Goal: Task Accomplishment & Management: Complete application form

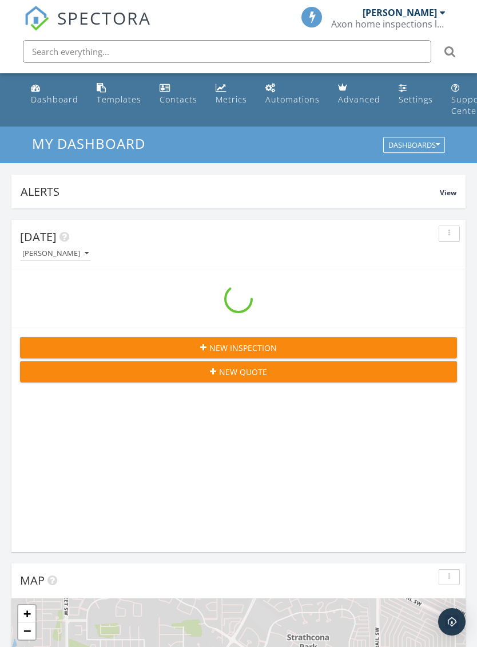
scroll to position [1958, 478]
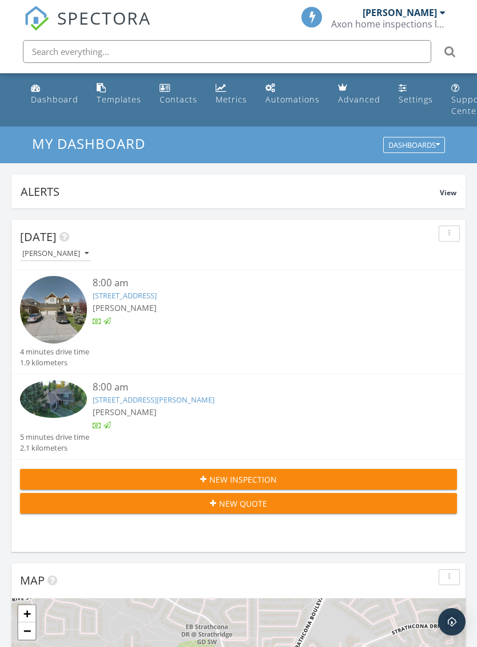
click at [112, 426] on div at bounding box center [108, 426] width 9 height 9
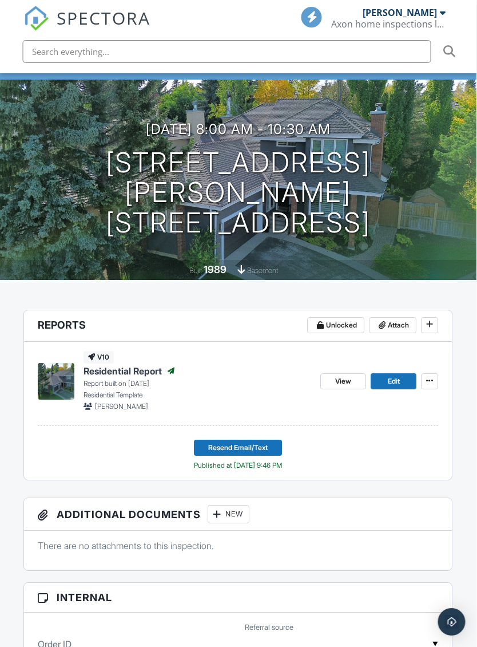
scroll to position [107, 3]
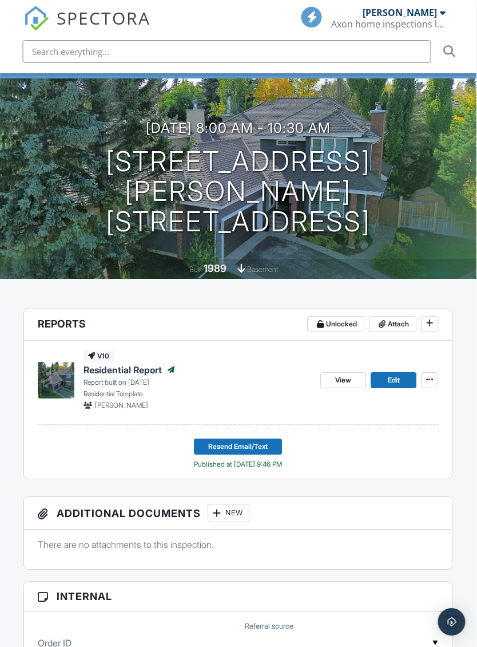
click at [236, 441] on span "Resend Email/Text" at bounding box center [239, 446] width 60 height 11
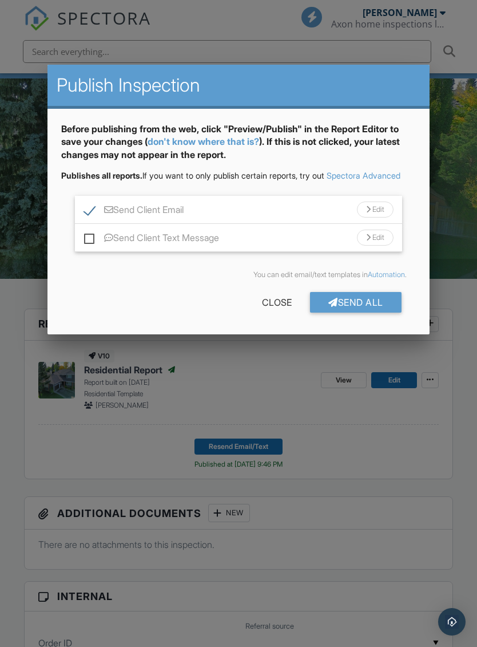
click at [372, 312] on div "Send All" at bounding box center [356, 302] width 92 height 21
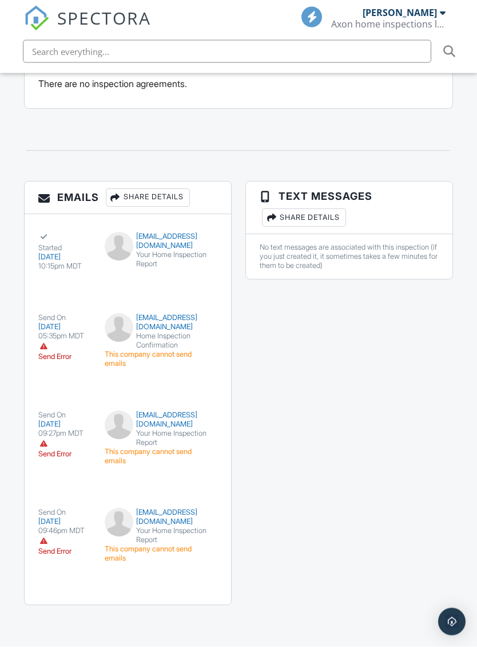
scroll to position [1825, 4]
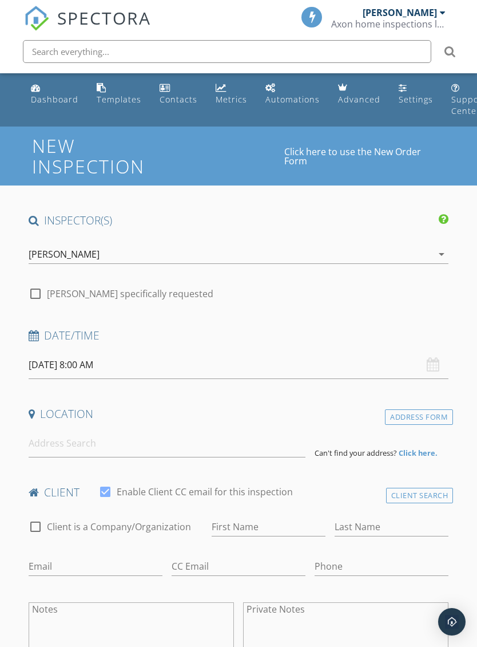
click at [437, 363] on div "[DATE] 8:00 AM" at bounding box center [239, 365] width 421 height 28
click at [124, 357] on input "[DATE] 8:00 AM" at bounding box center [239, 365] width 421 height 28
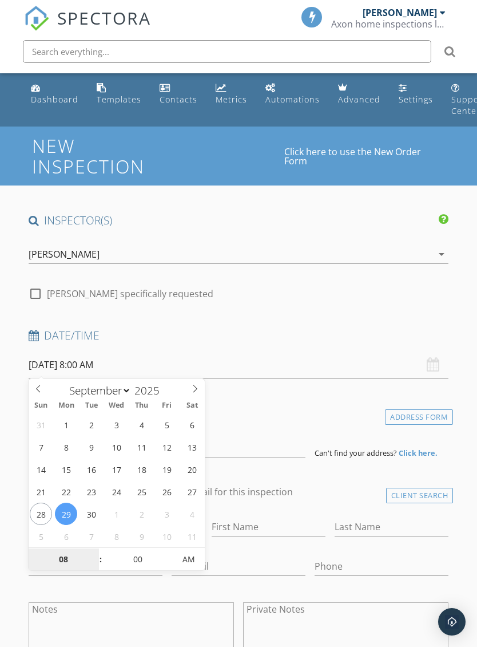
select select "9"
type input "[DATE] 8:00 AM"
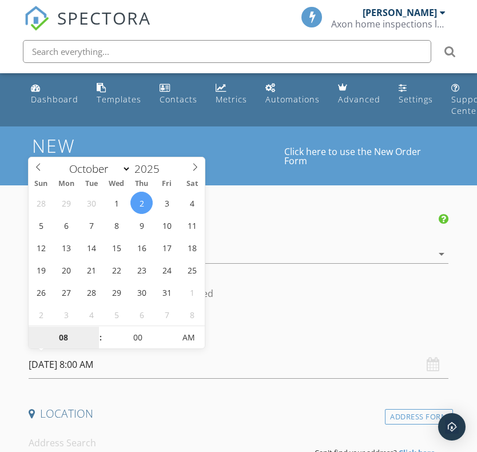
click at [69, 339] on input "08" at bounding box center [64, 338] width 70 height 23
click at [74, 346] on input "08" at bounding box center [64, 338] width 70 height 23
click at [100, 329] on span ":" at bounding box center [100, 337] width 3 height 23
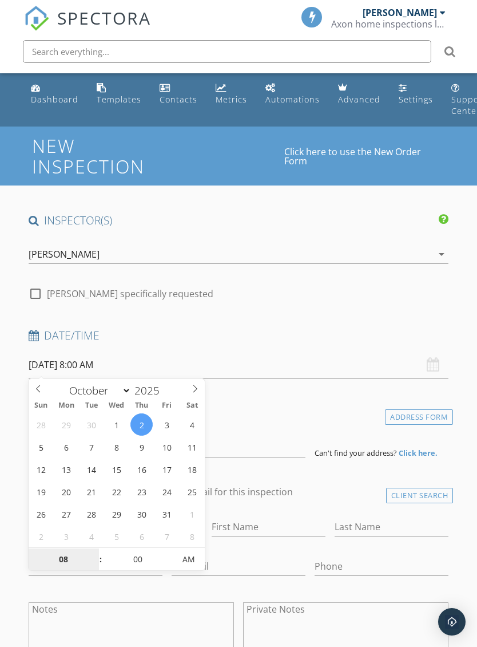
click at [61, 562] on input "08" at bounding box center [64, 559] width 70 height 23
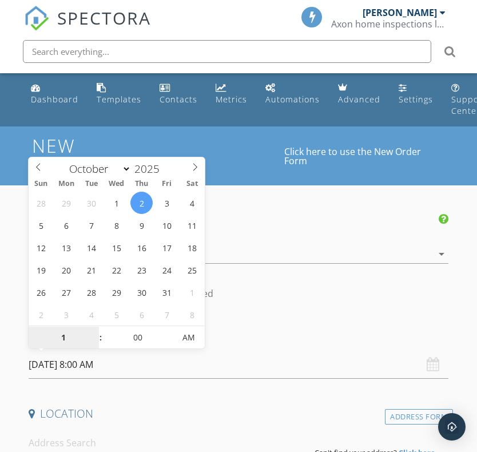
click at [196, 339] on span "AM" at bounding box center [188, 337] width 31 height 23
type input "01"
type input "[DATE] 1:00 PM"
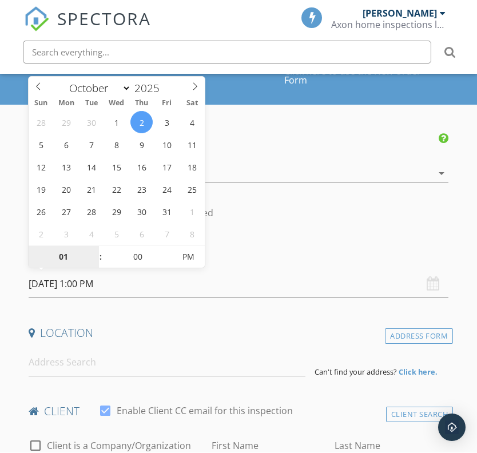
scroll to position [98, 0]
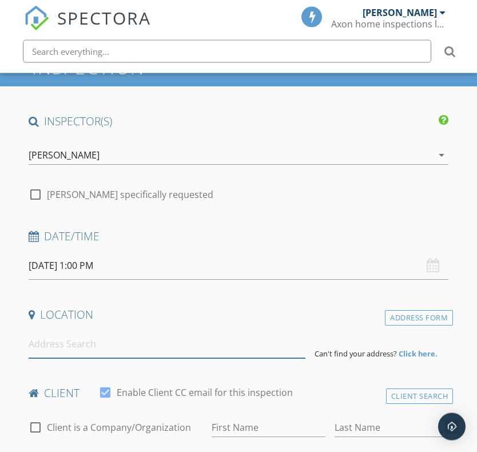
click at [99, 341] on input at bounding box center [167, 345] width 277 height 28
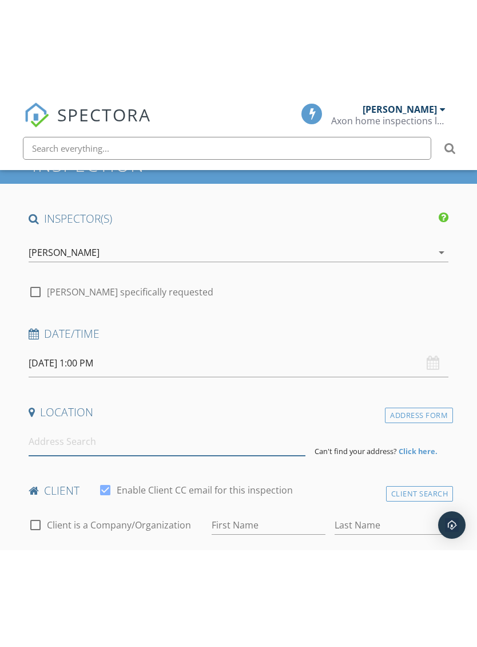
scroll to position [99, 0]
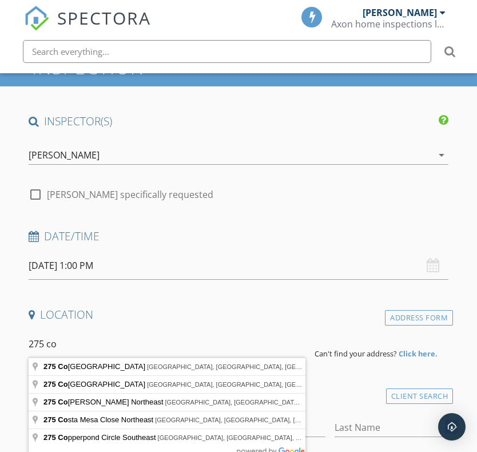
type input "275 cou"
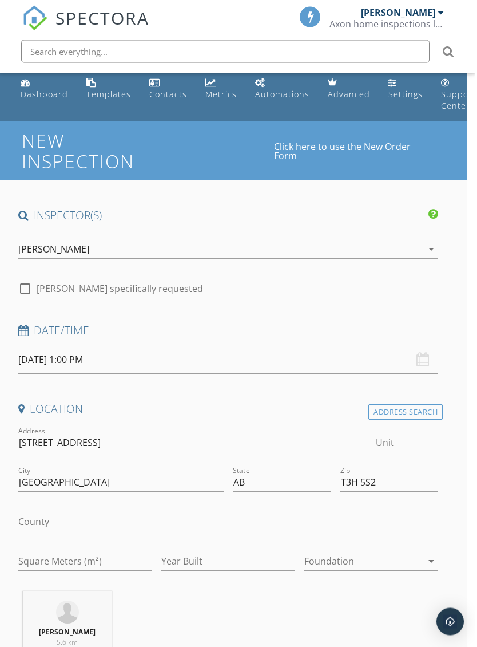
scroll to position [0, 9]
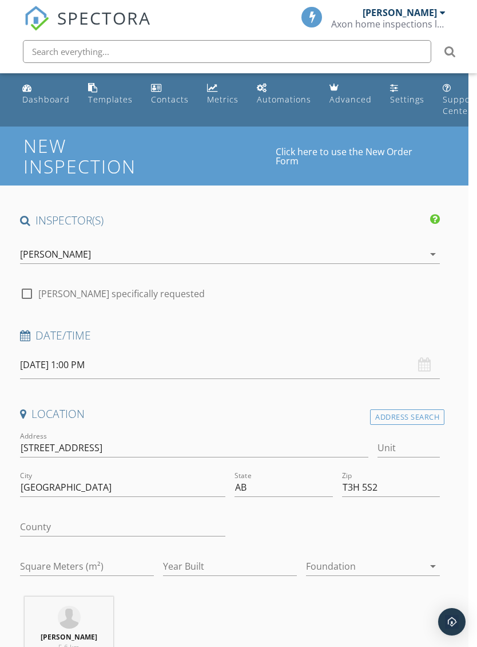
click at [34, 287] on div at bounding box center [26, 293] width 19 height 19
checkbox input "true"
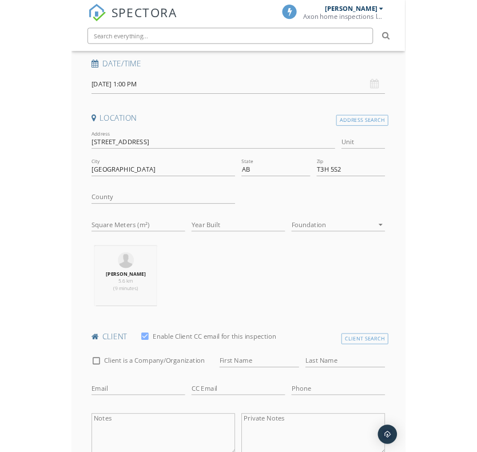
scroll to position [245, 0]
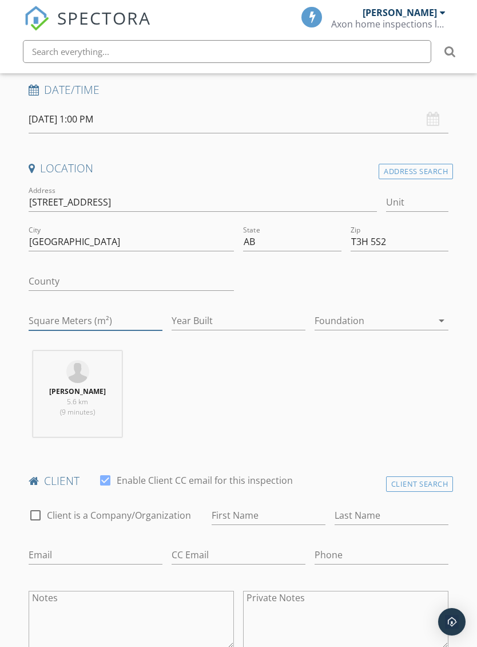
click at [126, 320] on input "Square Meters (m²)" at bounding box center [96, 320] width 134 height 19
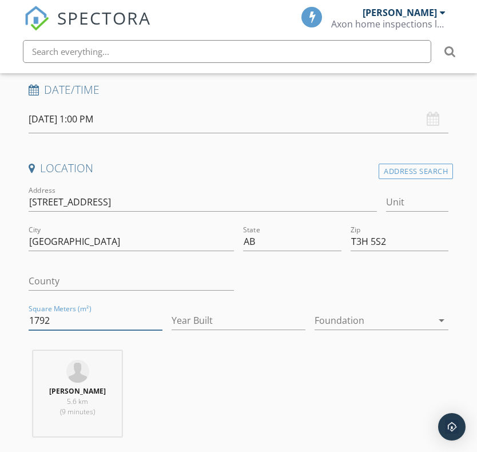
type input "1792"
click at [97, 307] on div "Square Meters (m²) 1792" at bounding box center [96, 322] width 134 height 37
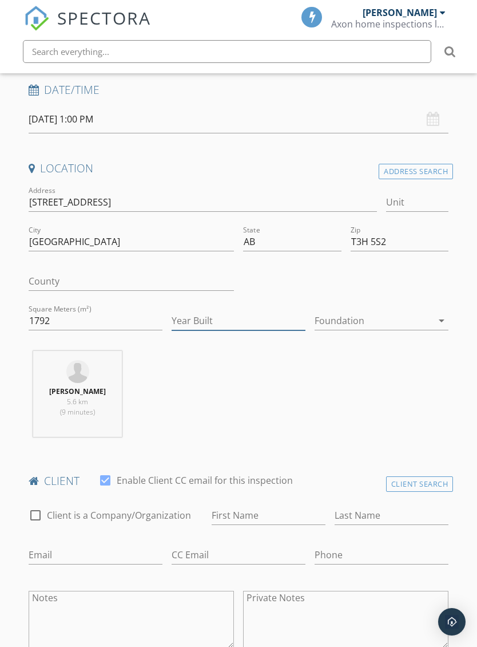
click at [225, 311] on input "Year Built" at bounding box center [239, 320] width 134 height 19
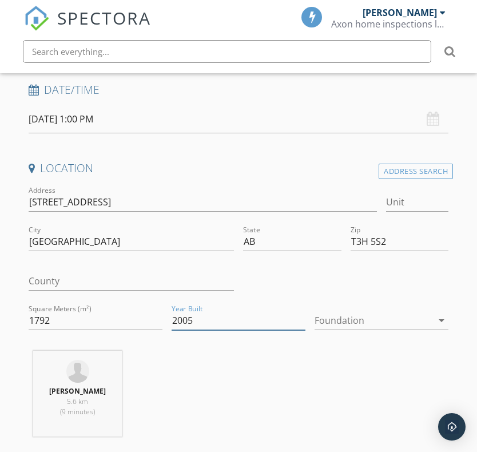
type input "2005"
click at [383, 328] on div "Foundation arrow_drop_down" at bounding box center [382, 320] width 134 height 19
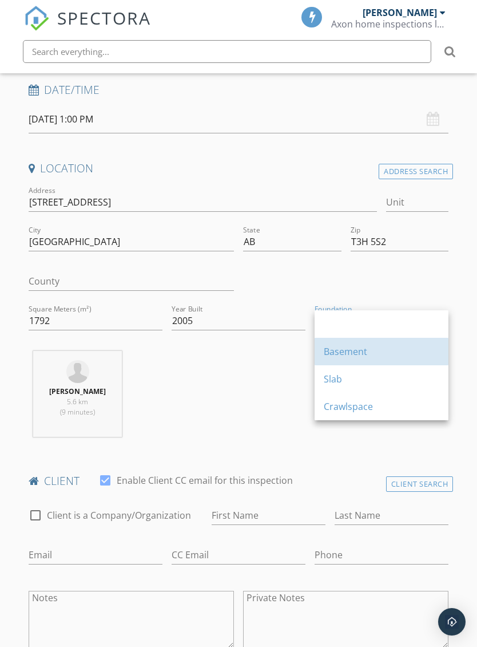
click at [364, 348] on div "Basement" at bounding box center [382, 351] width 116 height 14
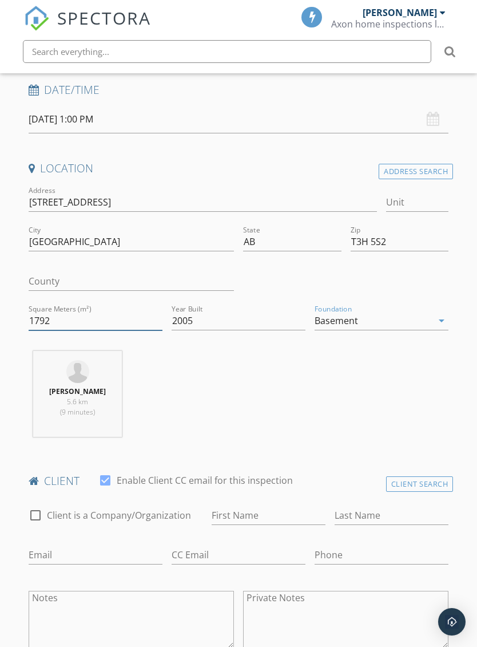
click at [70, 315] on input "1792" at bounding box center [96, 320] width 134 height 19
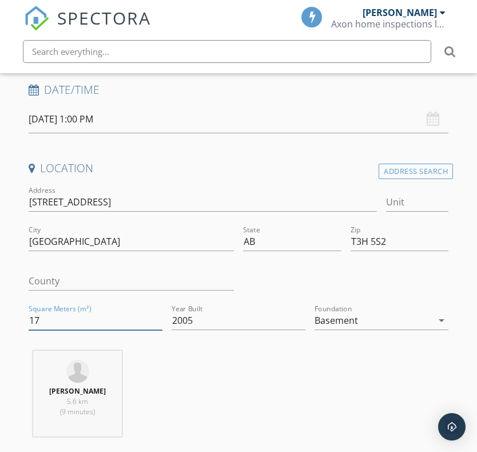
type input "1"
type input "166"
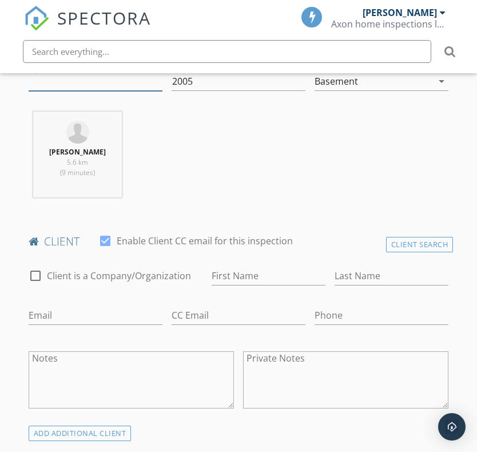
scroll to position [486, 0]
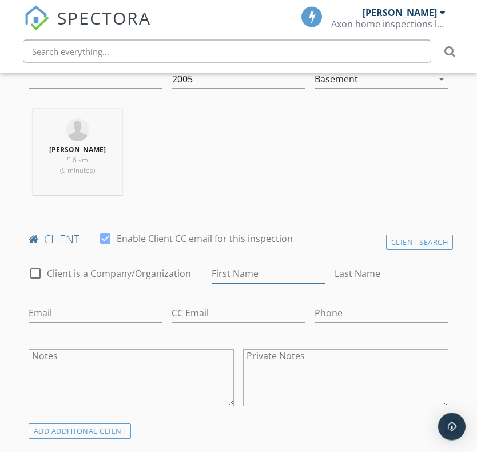
click at [274, 267] on input "First Name" at bounding box center [269, 274] width 114 height 19
type input "[PERSON_NAME]"
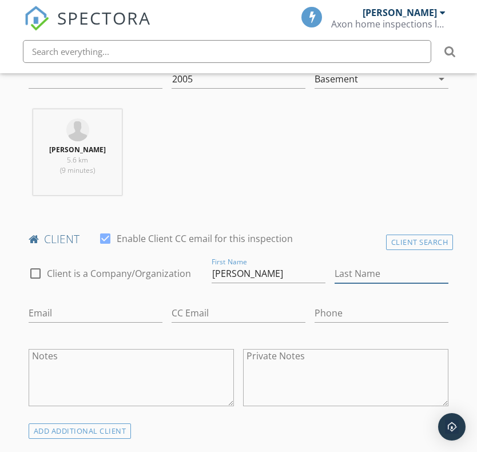
click at [371, 277] on input "Last Name" at bounding box center [392, 273] width 114 height 19
type input "[PERSON_NAME]"
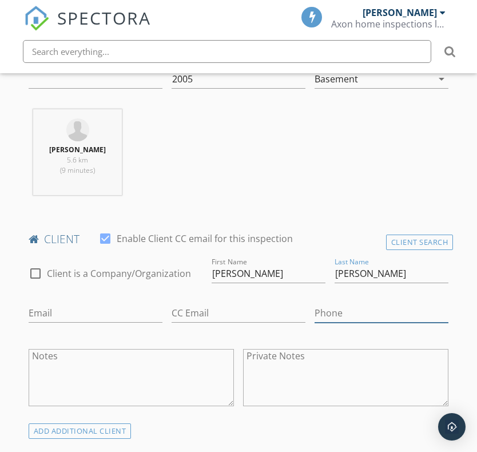
click at [363, 310] on input "Phone" at bounding box center [382, 313] width 134 height 19
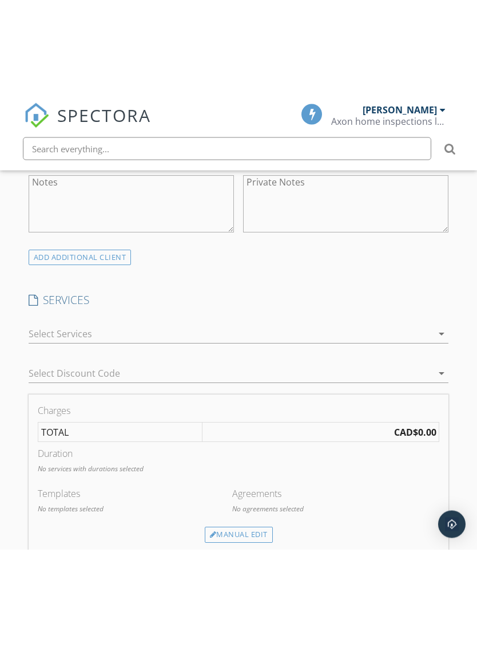
scroll to position [758, 0]
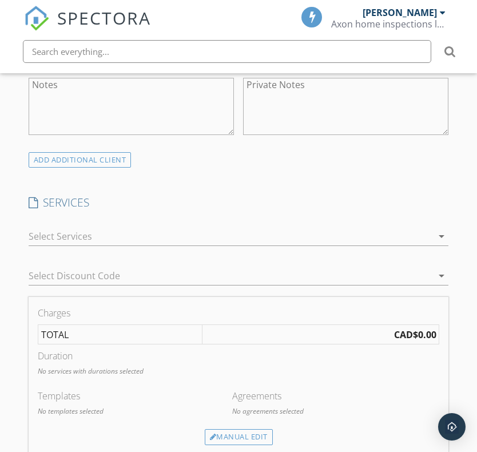
type input "[PHONE_NUMBER]"
click at [448, 231] on icon "arrow_drop_down" at bounding box center [442, 236] width 14 height 14
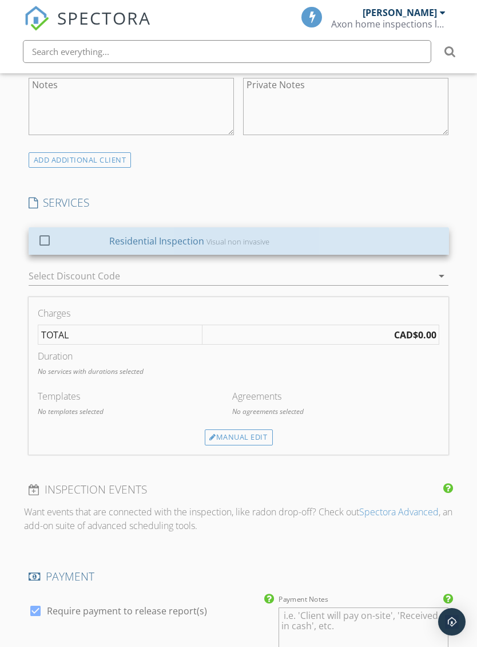
click at [54, 233] on div "check_box_outline_blank" at bounding box center [47, 240] width 18 height 14
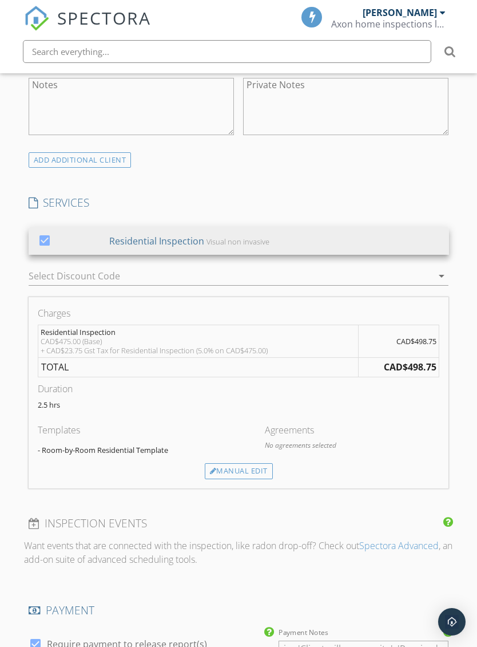
click at [409, 437] on div "Agreements No agreements selected" at bounding box center [352, 443] width 175 height 40
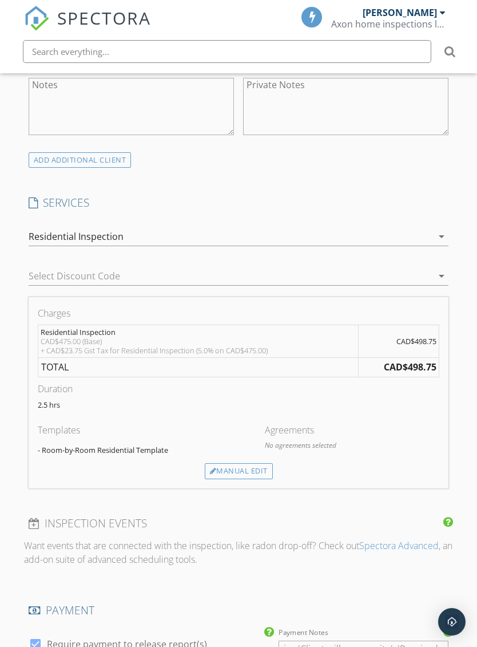
click at [310, 443] on p "No agreements selected" at bounding box center [352, 445] width 175 height 10
click at [303, 419] on div "Charges Residential Inspection CAD$475.00 (Base) + CAD$23.75 Gst Tax for Reside…" at bounding box center [239, 392] width 421 height 191
click at [406, 429] on div "Agreements" at bounding box center [352, 430] width 175 height 14
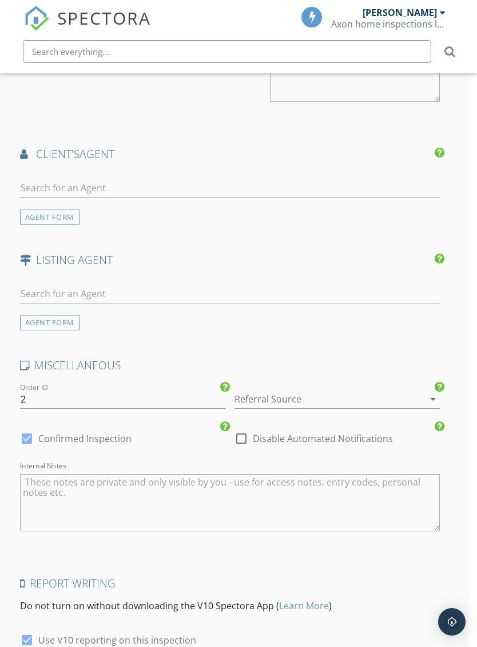
scroll to position [1457, 9]
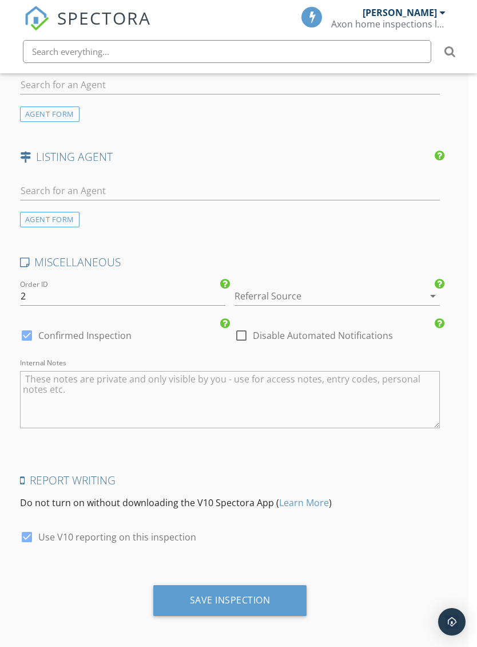
click at [252, 599] on div "Save Inspection" at bounding box center [230, 599] width 81 height 11
